Goal: Information Seeking & Learning: Learn about a topic

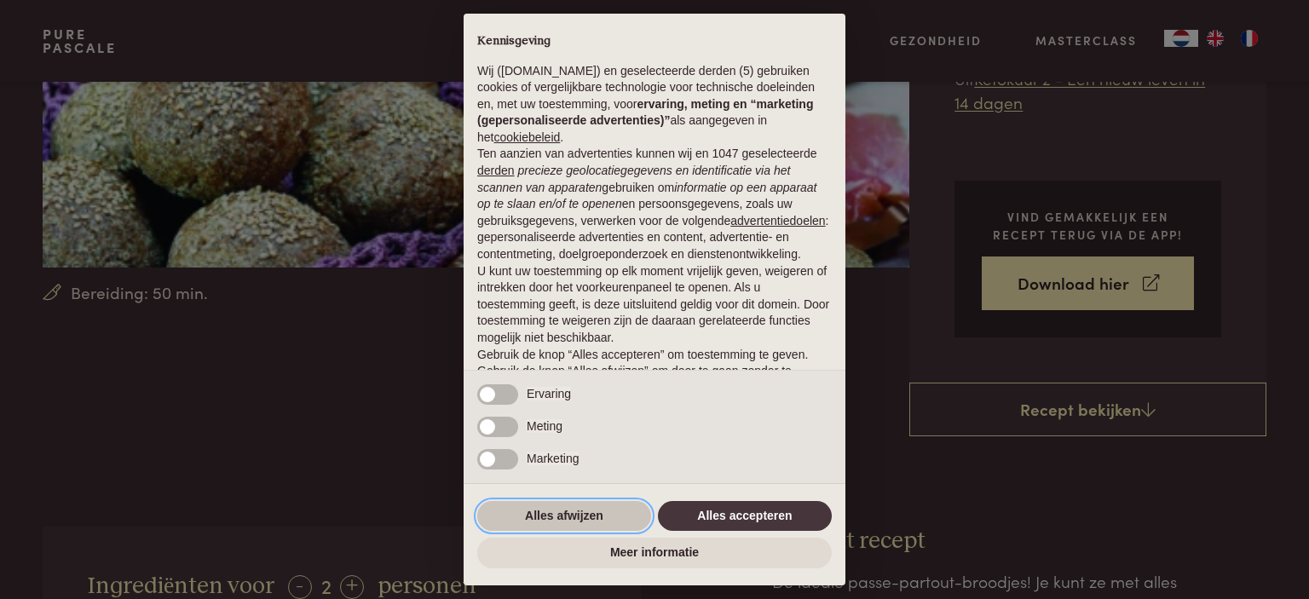
click at [571, 517] on button "Alles afwijzen" at bounding box center [564, 516] width 174 height 31
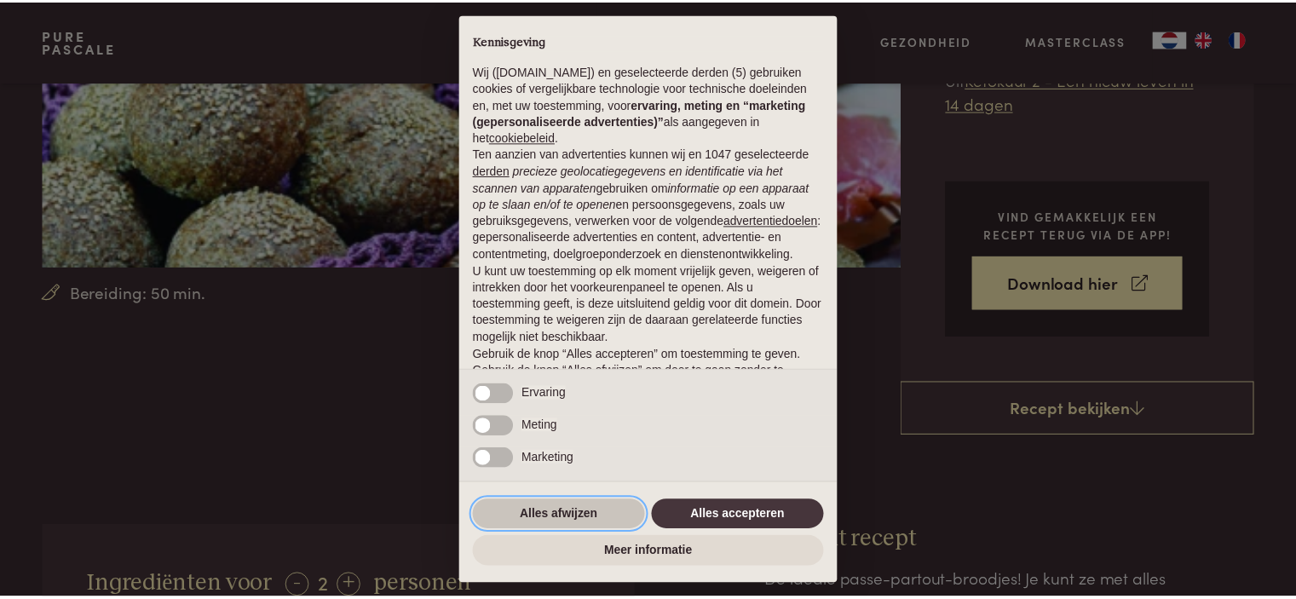
scroll to position [85, 0]
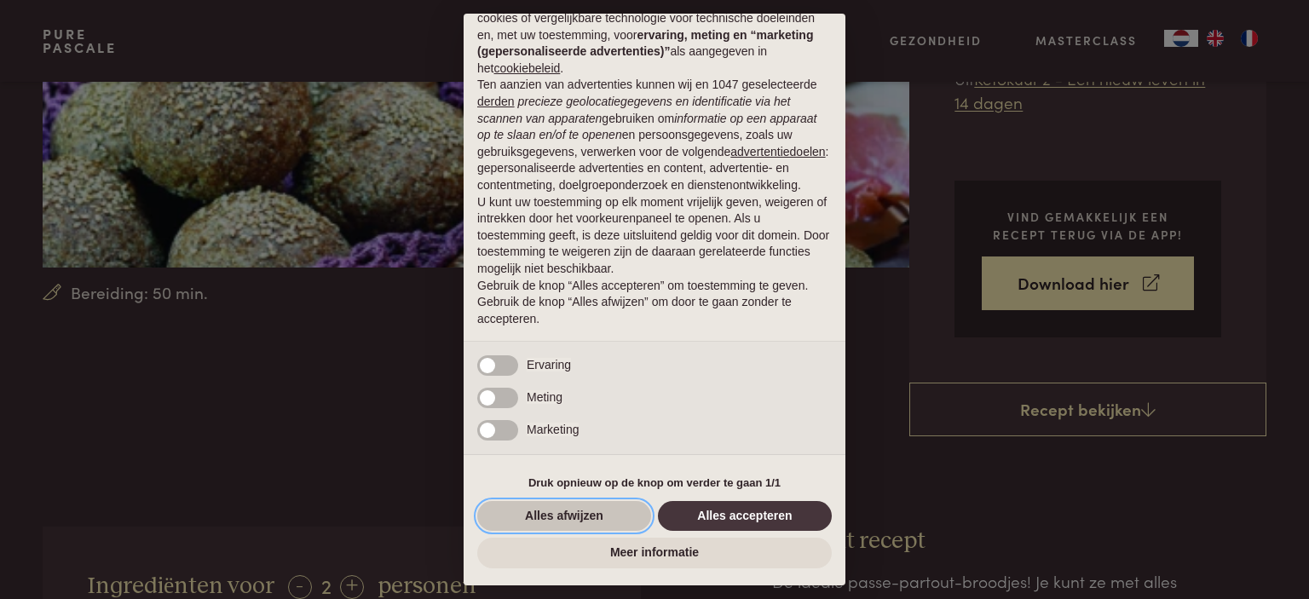
click at [601, 511] on button "Alles afwijzen" at bounding box center [564, 516] width 174 height 31
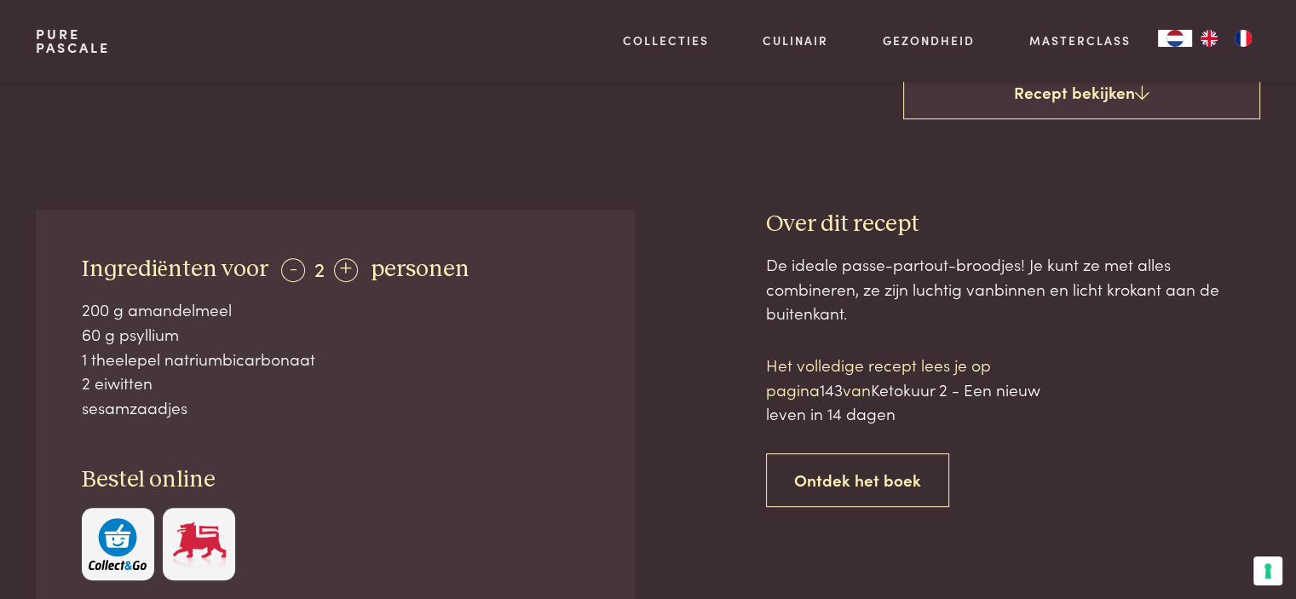
scroll to position [740, 0]
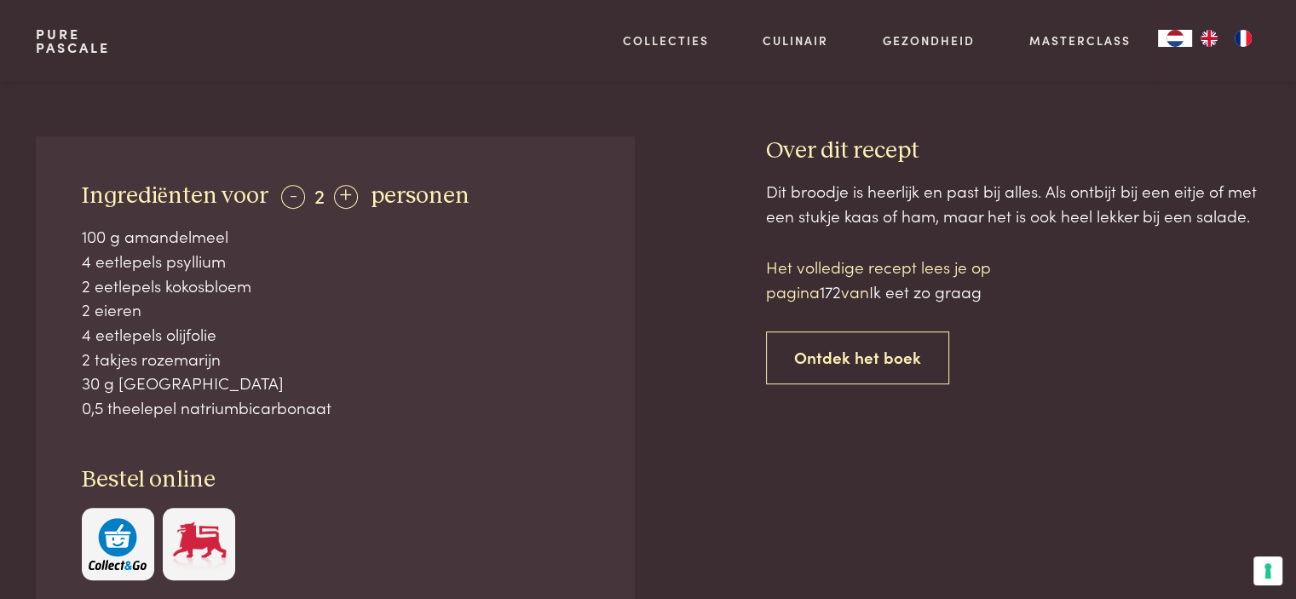
scroll to position [681, 0]
